Goal: Information Seeking & Learning: Learn about a topic

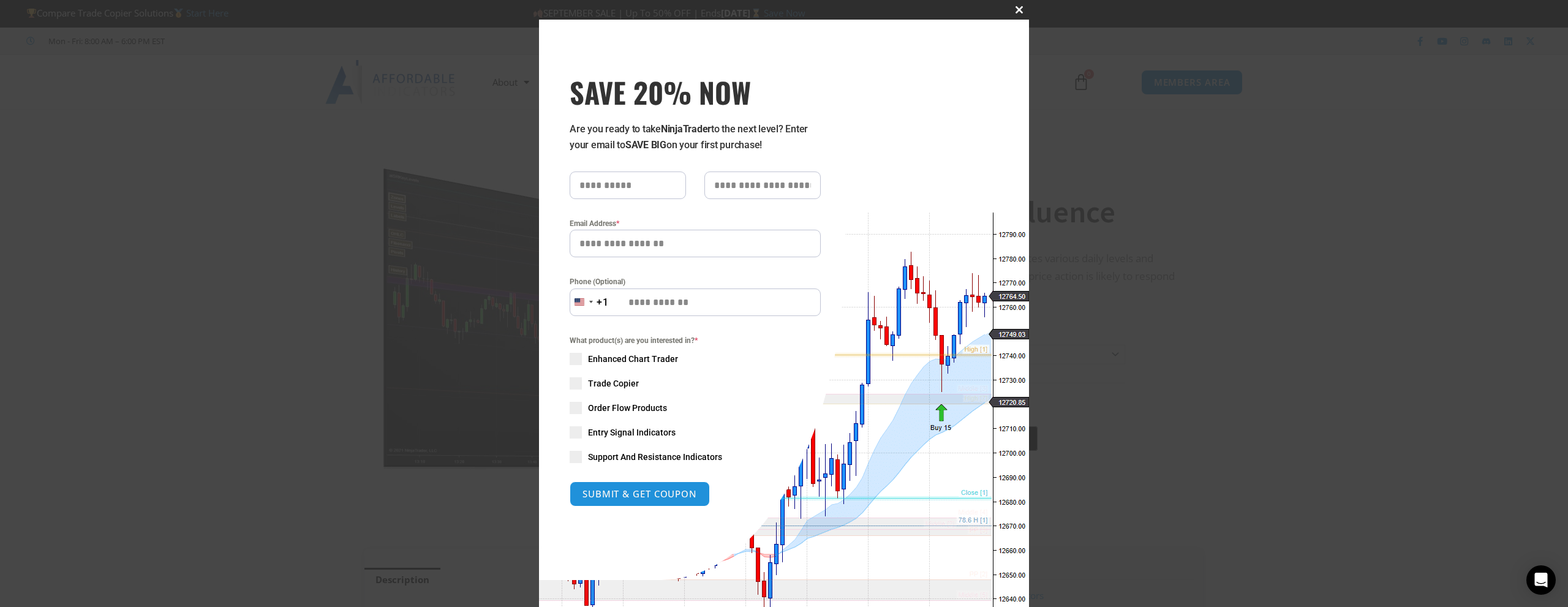
click at [1010, 5] on button "Close this module" at bounding box center [1019, 10] width 20 height 20
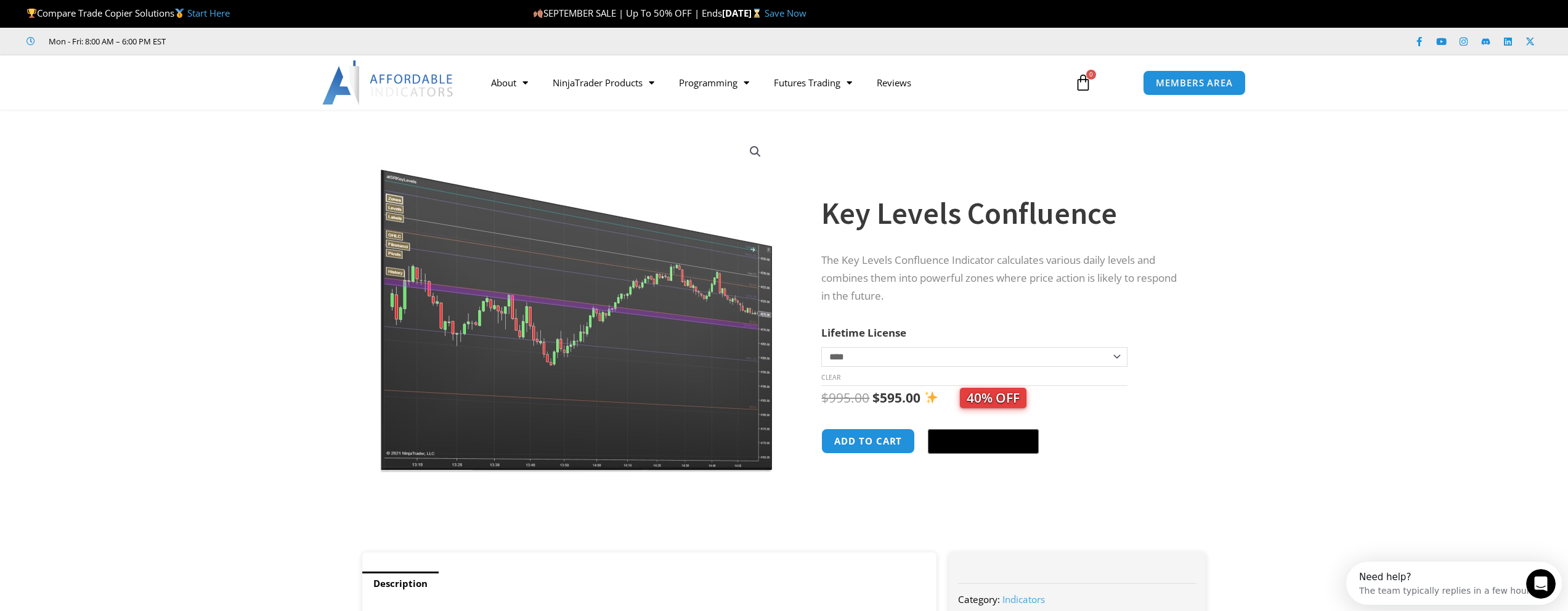
click at [874, 205] on h1 "Key Levels Confluence" at bounding box center [1001, 213] width 360 height 43
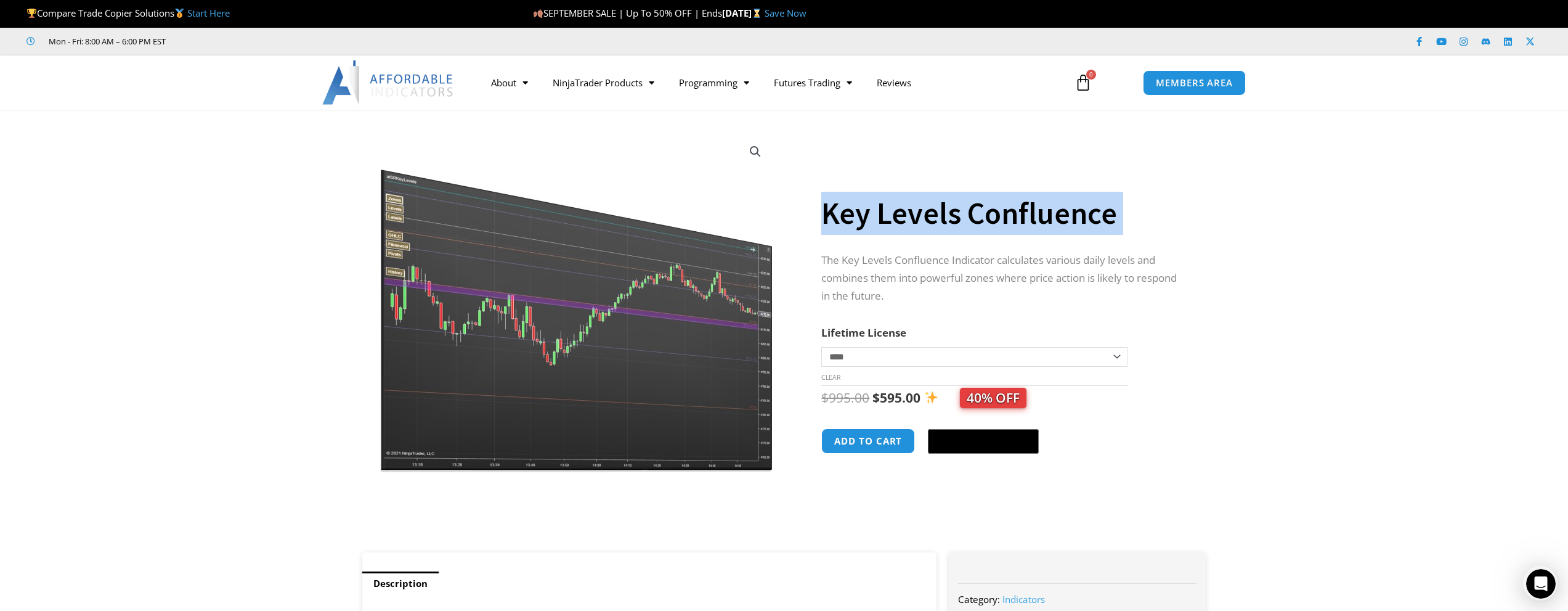
click at [874, 205] on h1 "Key Levels Confluence" at bounding box center [1001, 213] width 360 height 43
copy div "Key Levels Confluence"
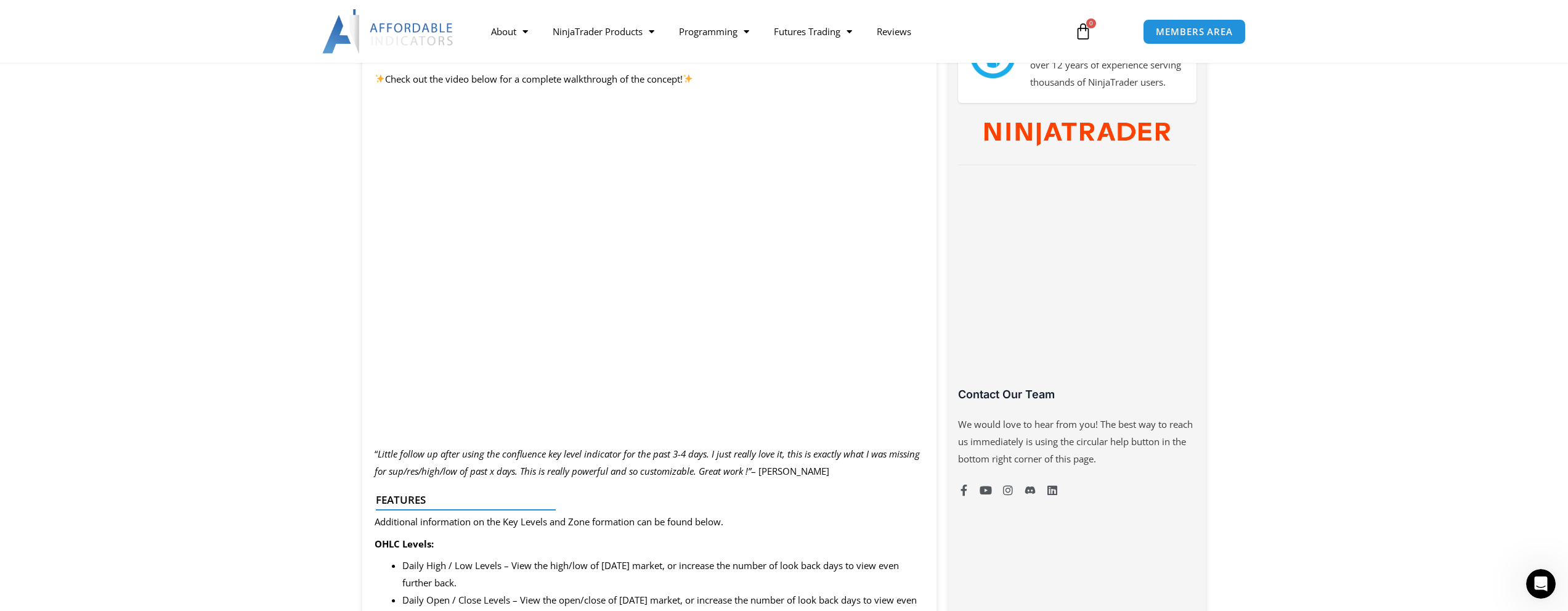
scroll to position [740, 0]
